Goal: Information Seeking & Learning: Learn about a topic

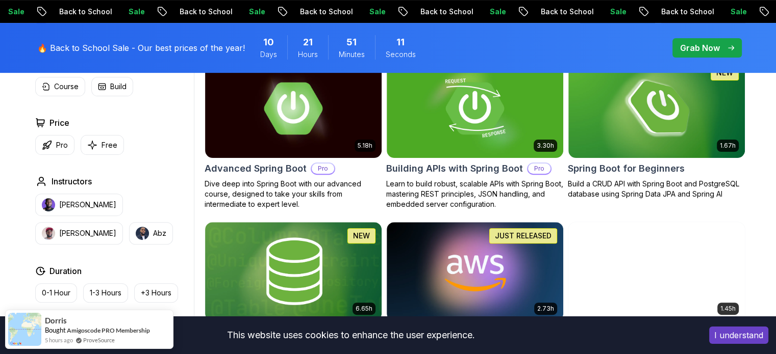
scroll to position [321, 0]
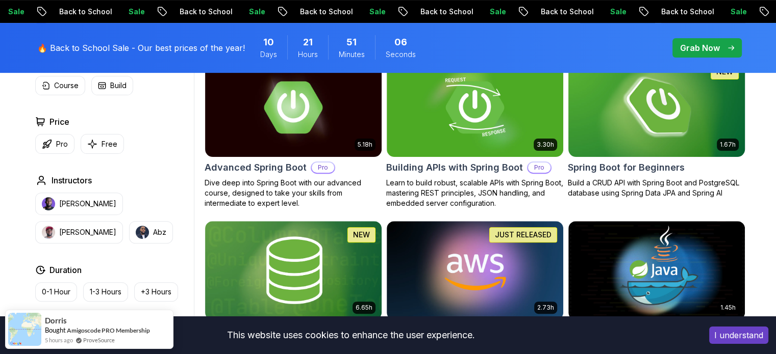
click at [646, 144] on img at bounding box center [656, 108] width 185 height 104
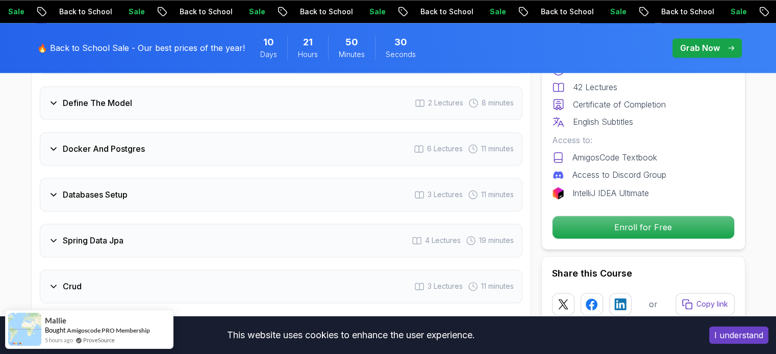
scroll to position [1570, 0]
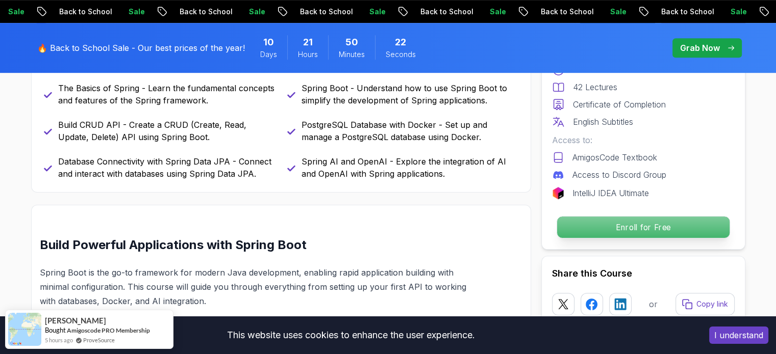
click at [624, 232] on p "Enroll for Free" at bounding box center [642, 227] width 172 height 21
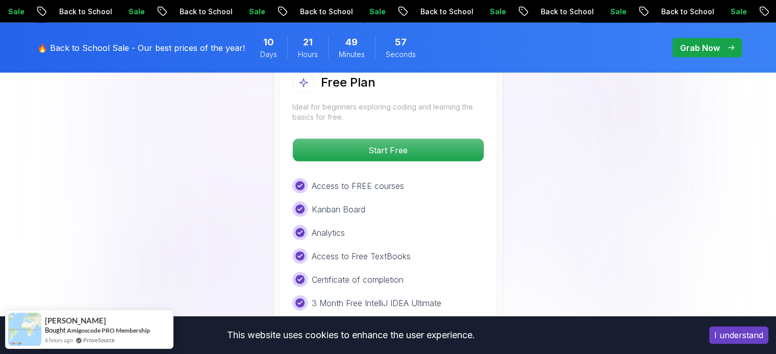
scroll to position [2185, 0]
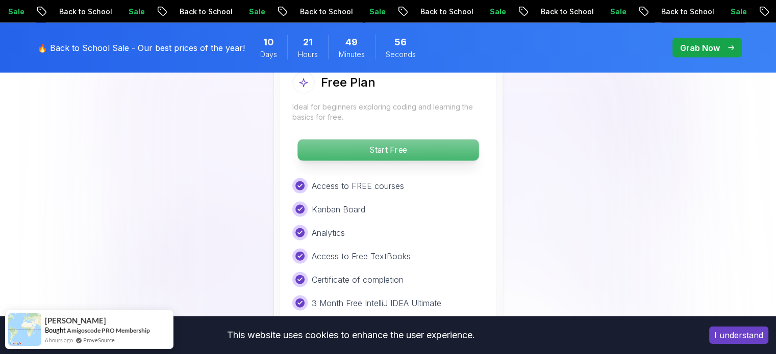
click at [424, 140] on p "Start Free" at bounding box center [387, 150] width 181 height 21
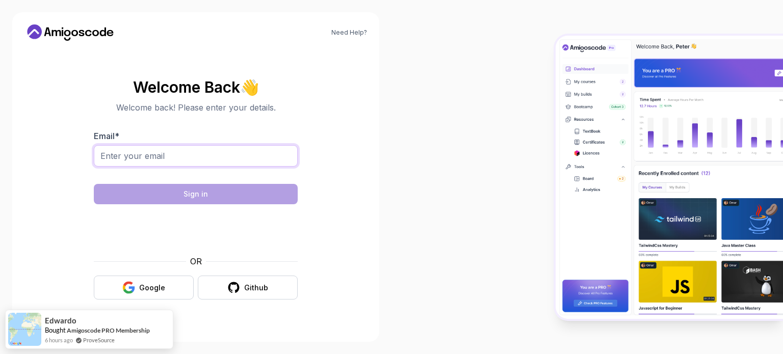
click at [188, 154] on input "Email *" at bounding box center [196, 155] width 204 height 21
type input "[EMAIL_ADDRESS][DOMAIN_NAME]"
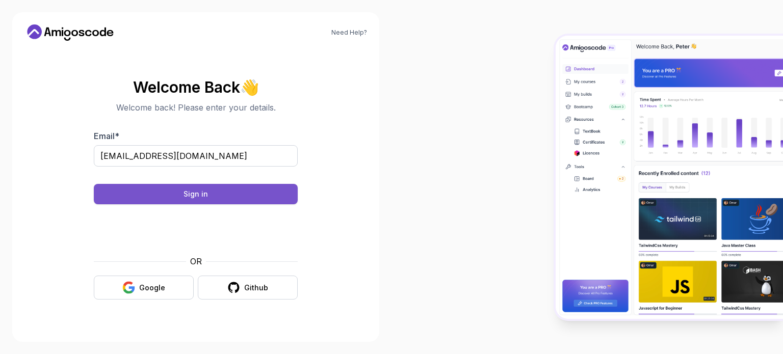
click at [210, 198] on button "Sign in" at bounding box center [196, 194] width 204 height 20
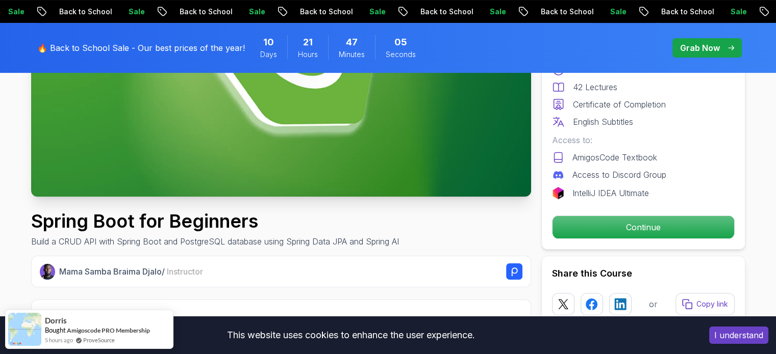
scroll to position [196, 0]
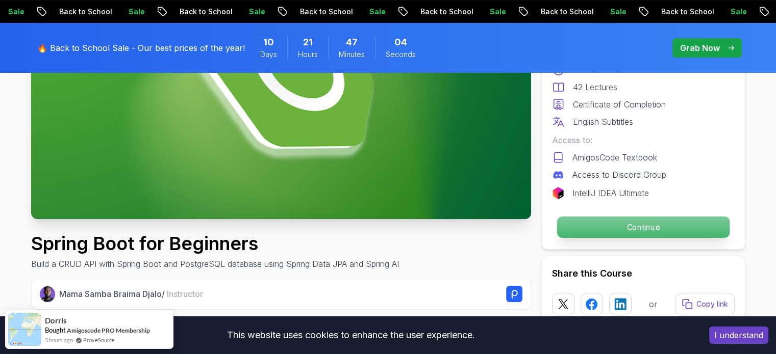
click at [602, 219] on p "Continue" at bounding box center [642, 227] width 172 height 21
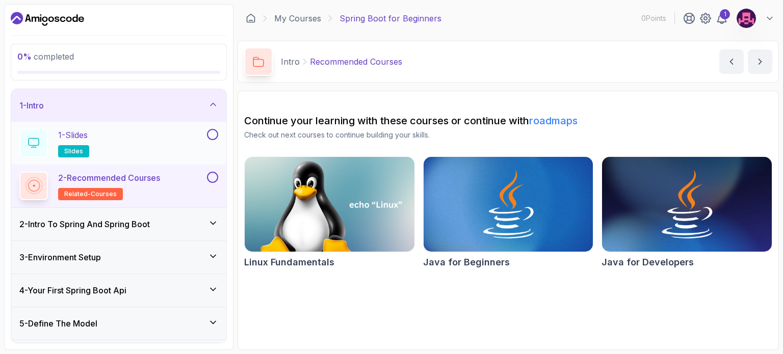
click at [171, 138] on div "1 - Slides slides" at bounding box center [112, 143] width 186 height 29
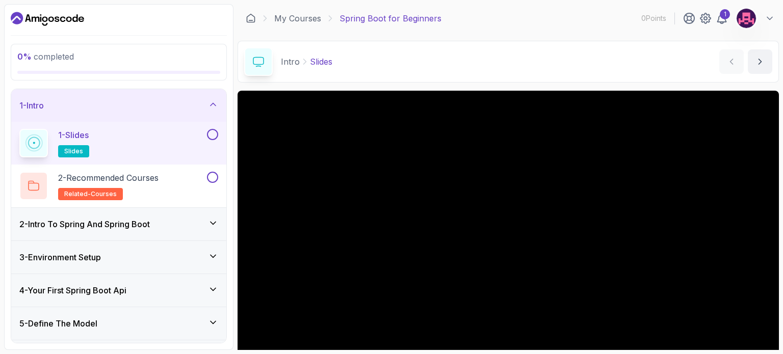
scroll to position [115, 0]
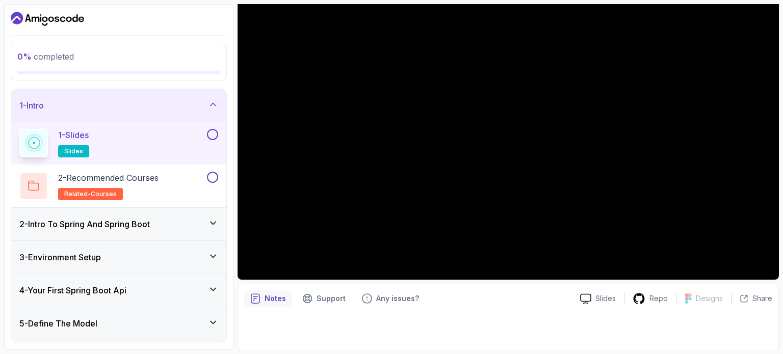
click at [139, 221] on h3 "2 - Intro To Spring And Spring Boot" at bounding box center [84, 224] width 131 height 12
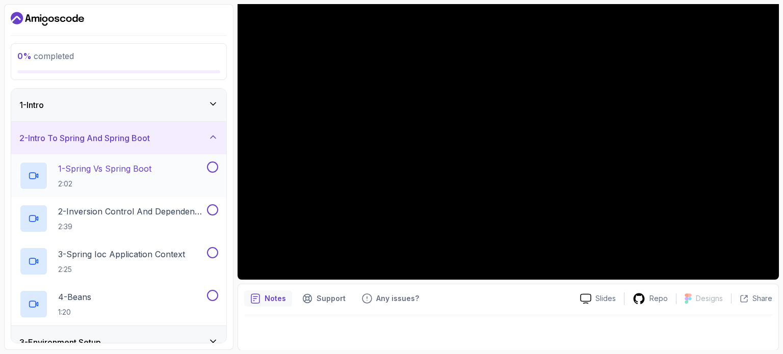
click at [126, 177] on h2 "1 - Spring Vs Spring Boot 2:02" at bounding box center [104, 176] width 93 height 27
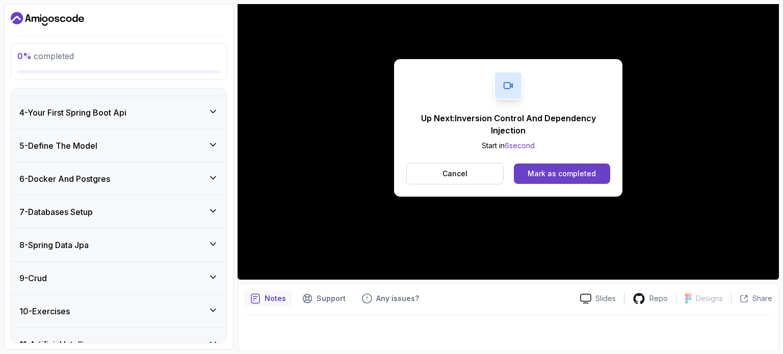
scroll to position [279, 0]
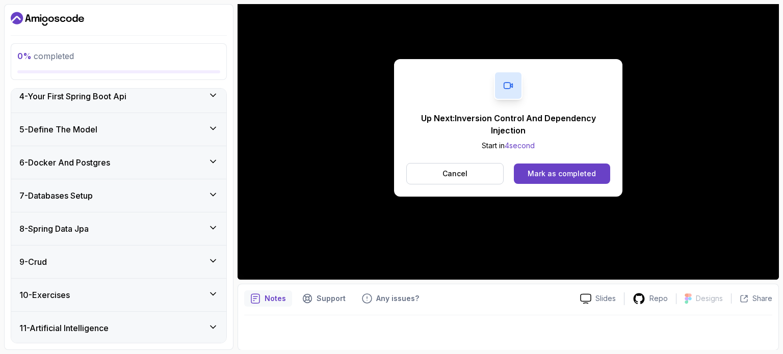
click at [181, 136] on div "5 - Define The Model" at bounding box center [118, 129] width 215 height 33
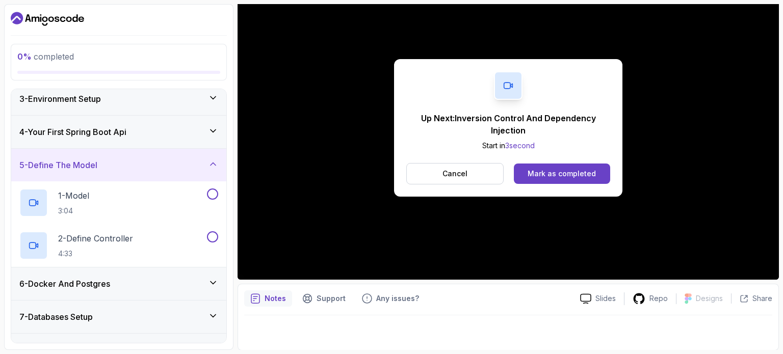
scroll to position [72, 0]
click at [172, 122] on div "4 - Your First Spring Boot Api" at bounding box center [118, 133] width 215 height 33
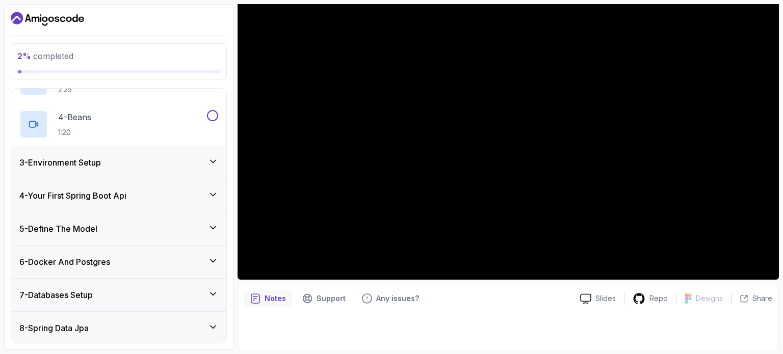
scroll to position [181, 0]
click at [184, 207] on div "4 - Your First Spring Boot Api" at bounding box center [118, 195] width 215 height 33
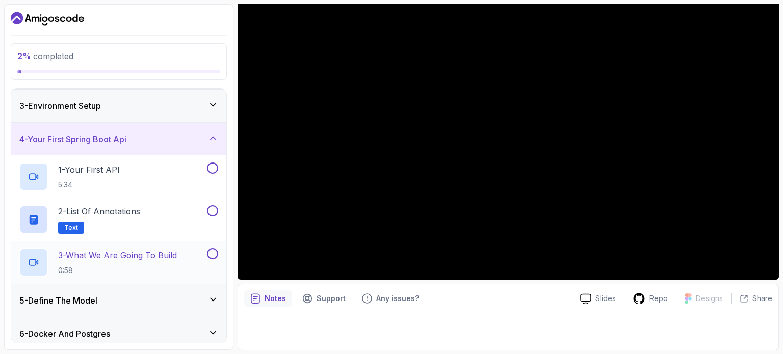
scroll to position [65, 0]
click at [173, 179] on div "1 - Your First API 5:34" at bounding box center [112, 177] width 186 height 29
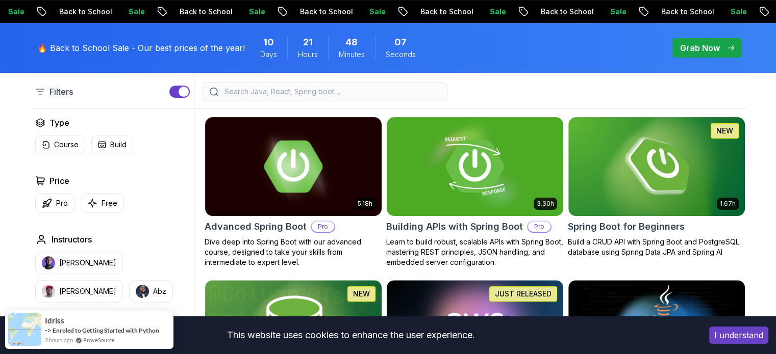
scroll to position [293, 0]
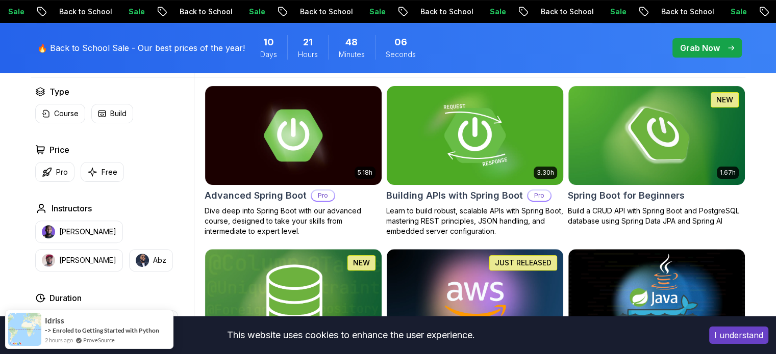
click at [459, 177] on img at bounding box center [474, 136] width 185 height 104
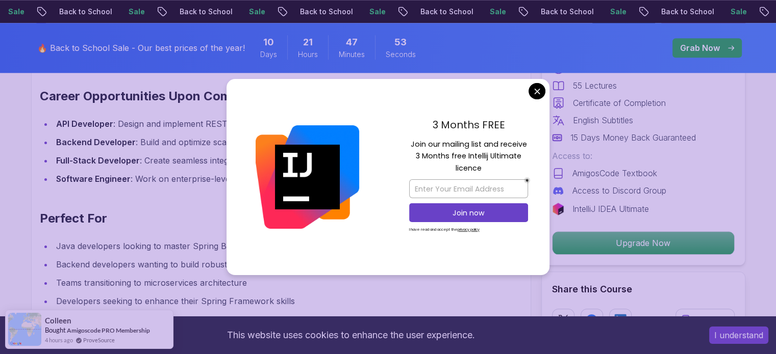
scroll to position [1147, 0]
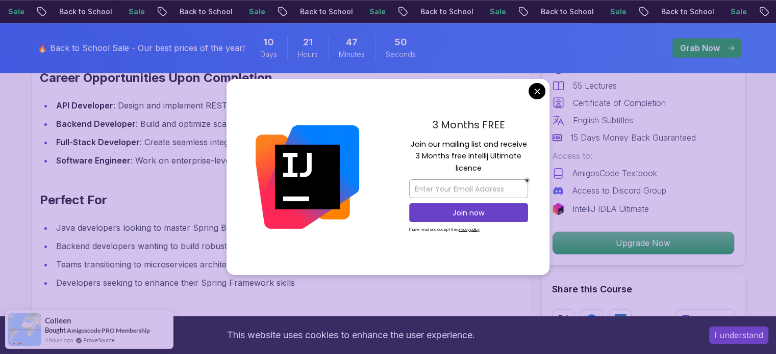
click at [533, 101] on div "3 Months FREE Join our mailing list and receive 3 Months free Intellij Ultimate…" at bounding box center [469, 177] width 162 height 197
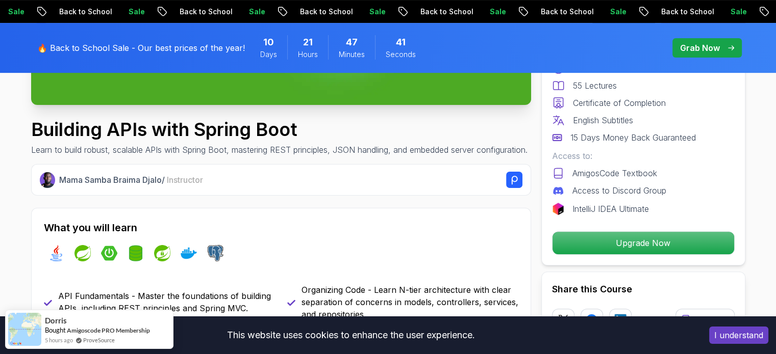
scroll to position [311, 0]
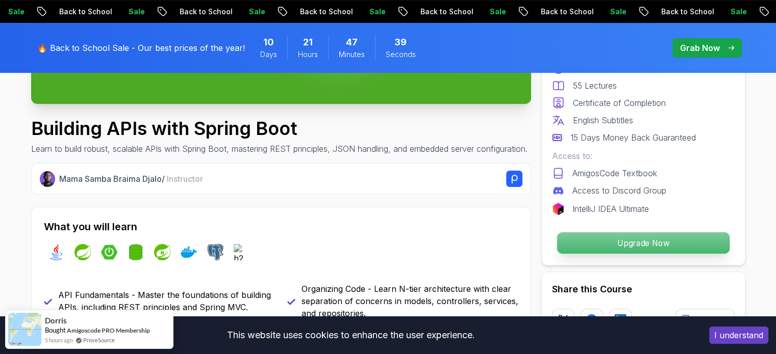
click at [639, 245] on p "Upgrade Now" at bounding box center [642, 243] width 172 height 21
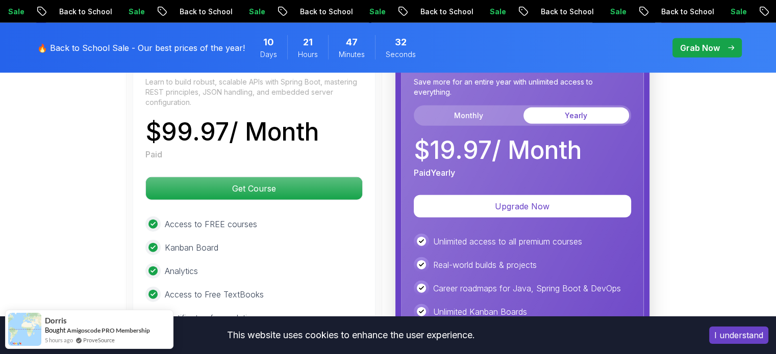
scroll to position [2498, 0]
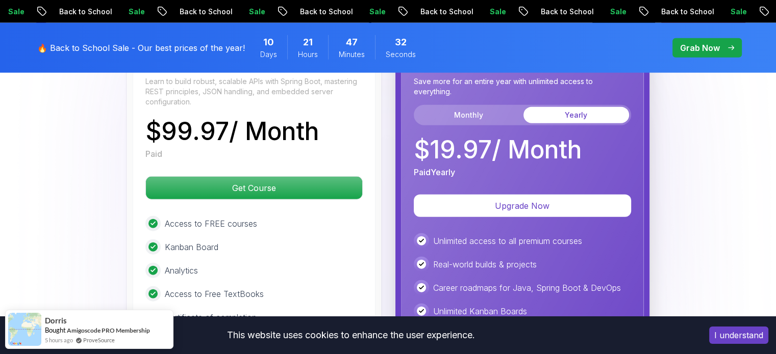
click at [391, 169] on div "Building APIs with Spring Boot Learn to build robust, scalable APIs with Spring…" at bounding box center [388, 253] width 522 height 451
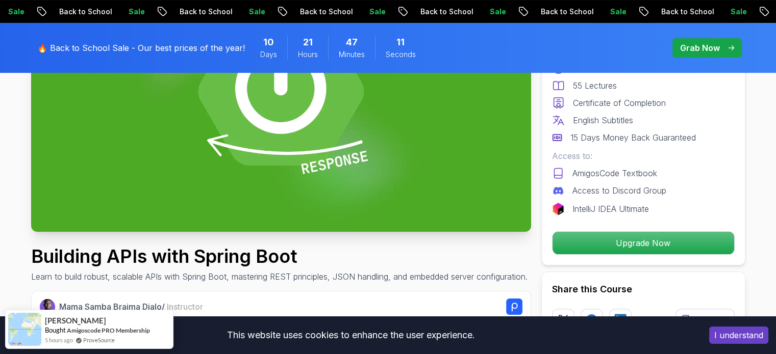
scroll to position [0, 0]
